Goal: Browse casually: Explore the website without a specific task or goal

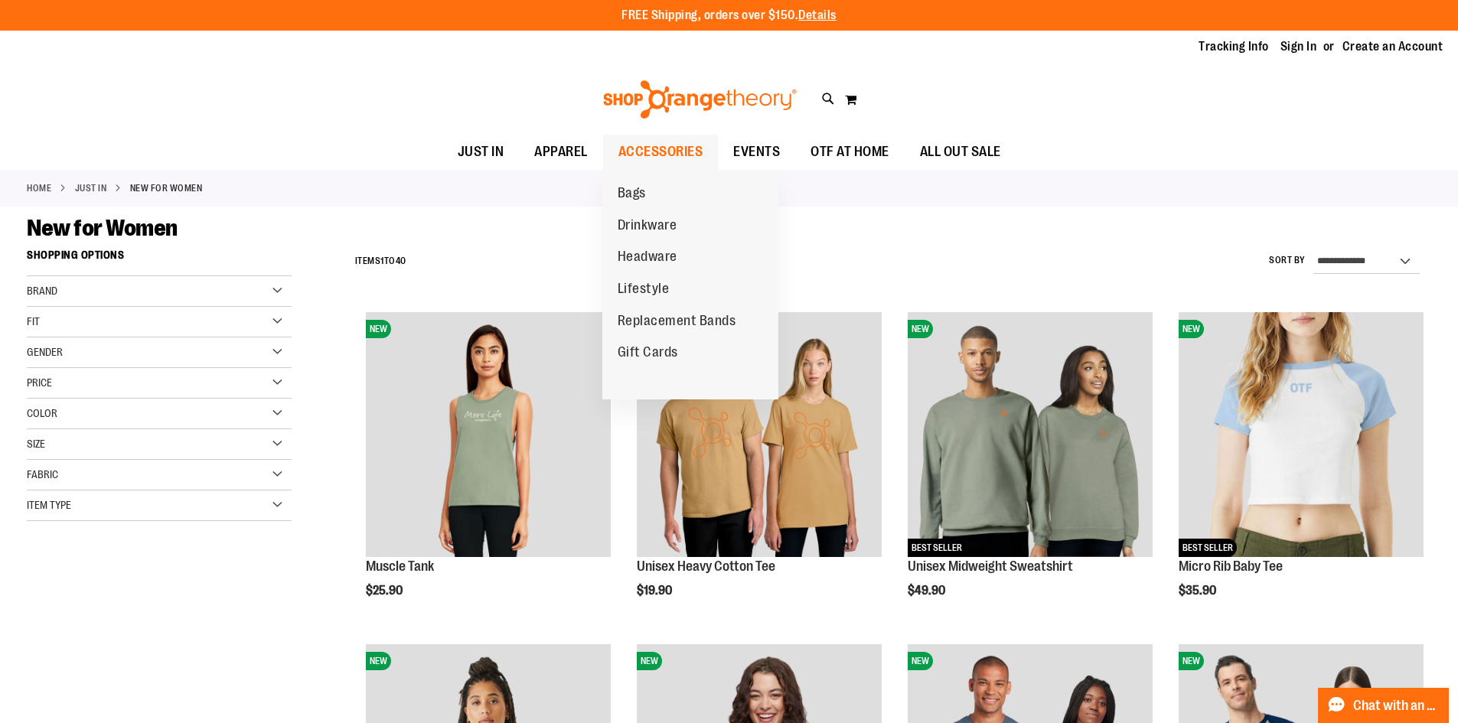
type input "**********"
click at [641, 170] on ul "Bags Drinkware Headware Lifestyle Replacement Bands Gift Cards" at bounding box center [690, 285] width 176 height 230
click at [643, 151] on span "ACCESSORIES" at bounding box center [660, 152] width 85 height 34
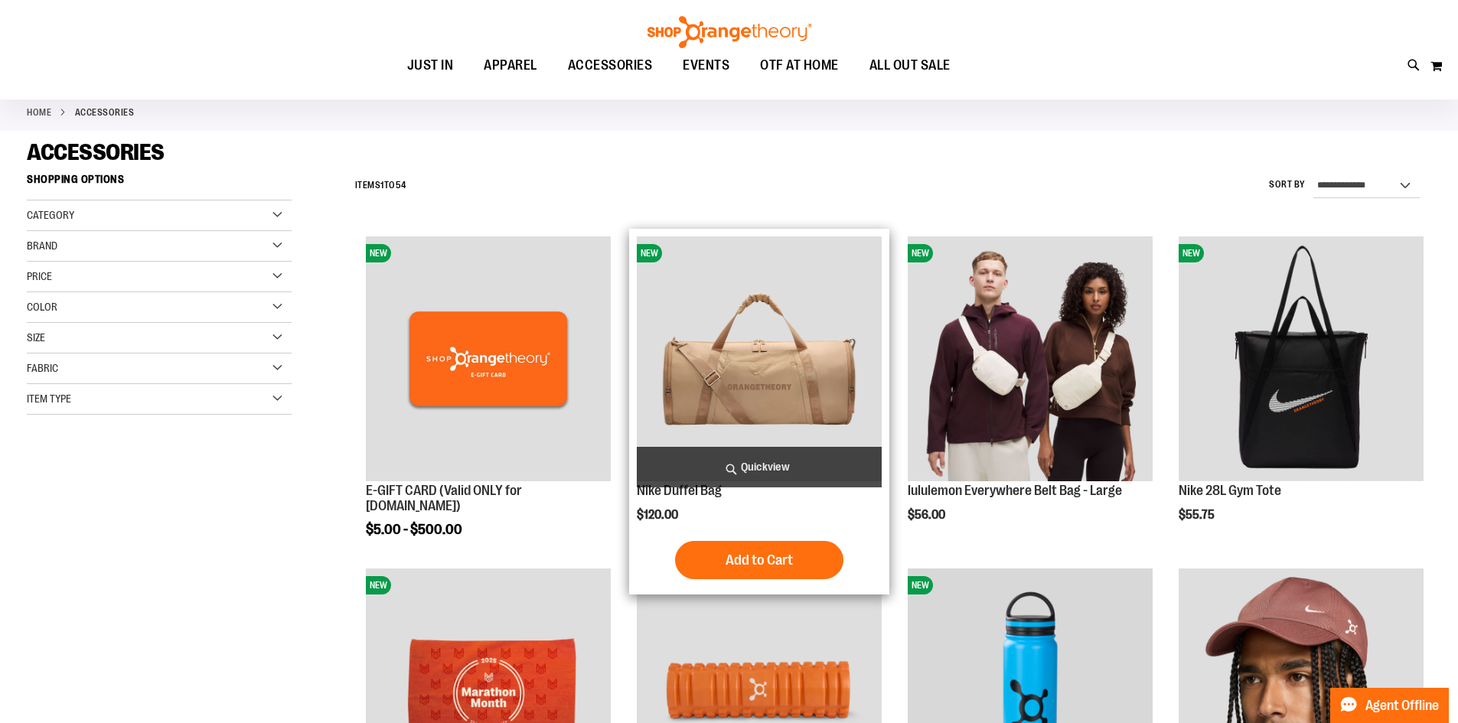
scroll to position [152, 0]
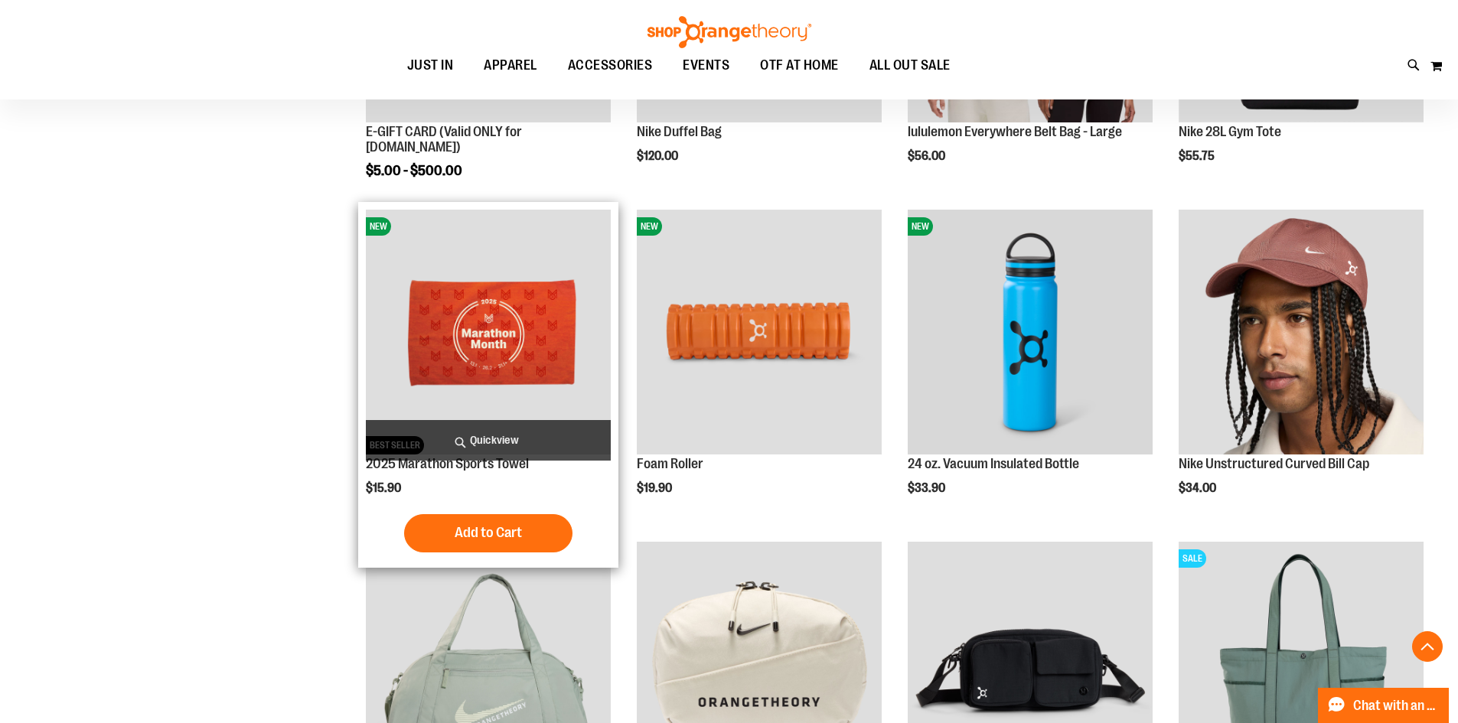
scroll to position [535, 0]
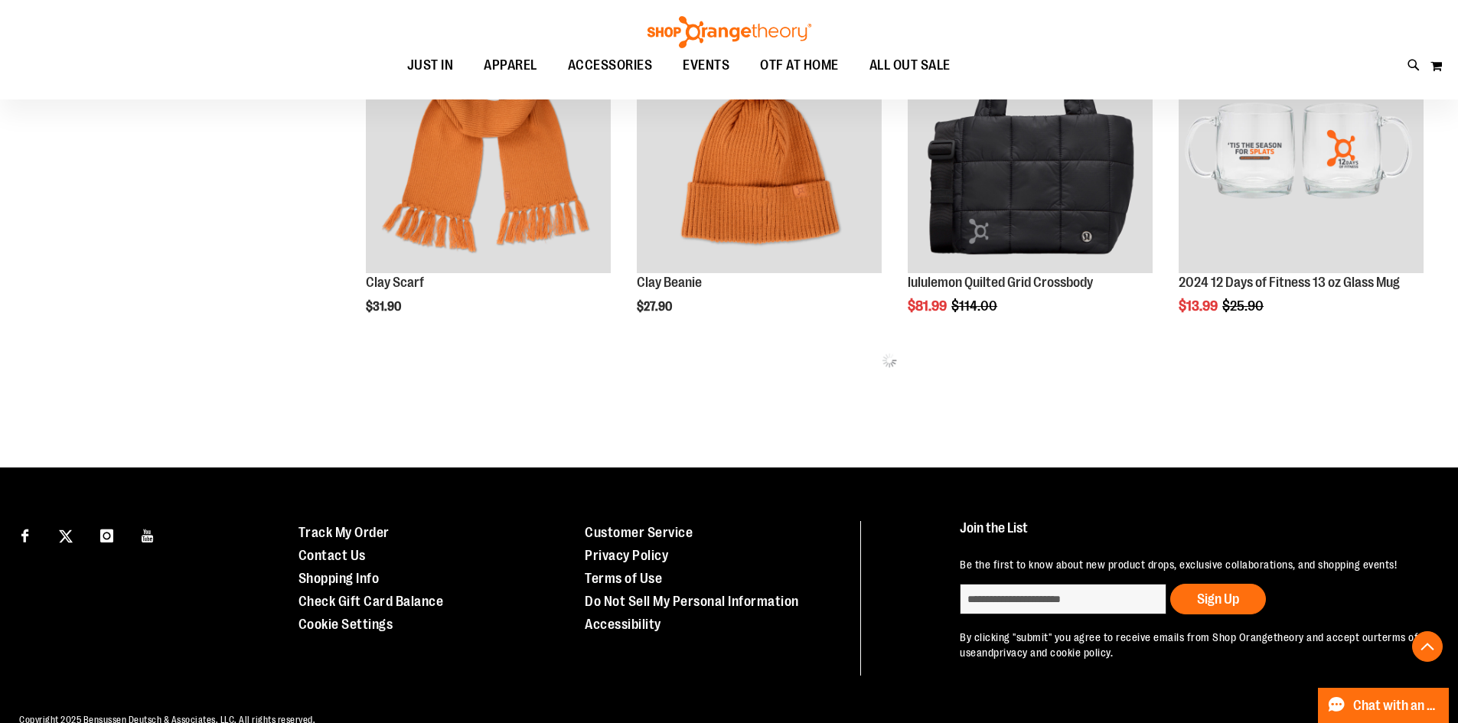
scroll to position [1972, 0]
